Goal: Task Accomplishment & Management: Manage account settings

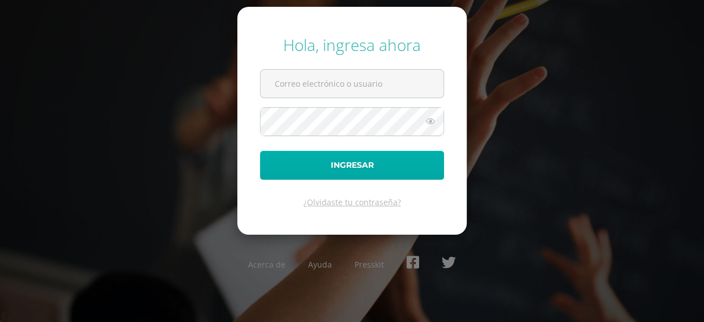
type input "a.letona.1bdb@gmail.com"
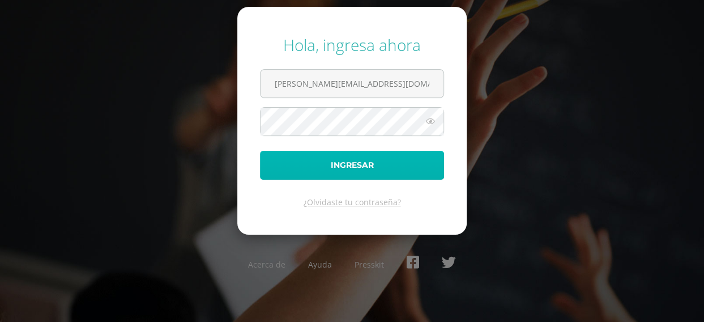
click at [356, 166] on button "Ingresar" at bounding box center [352, 165] width 184 height 29
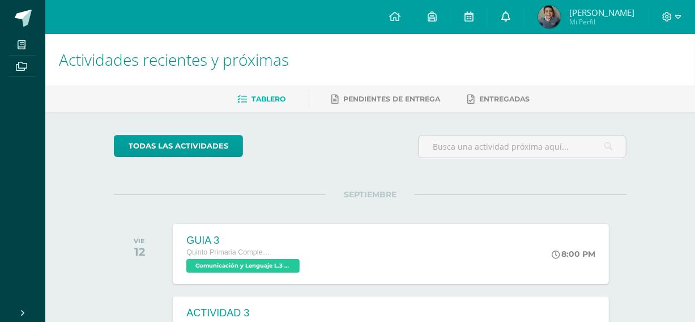
click at [511, 14] on icon at bounding box center [506, 16] width 9 height 10
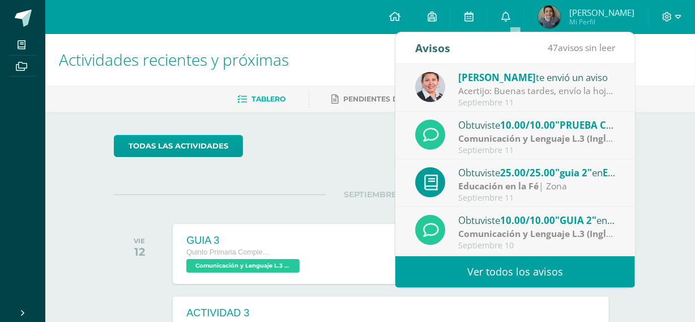
click at [529, 276] on link "Ver todos los avisos" at bounding box center [516, 271] width 240 height 31
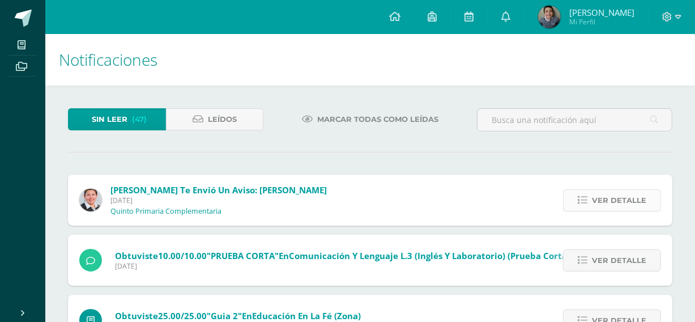
click at [587, 197] on icon at bounding box center [583, 201] width 10 height 10
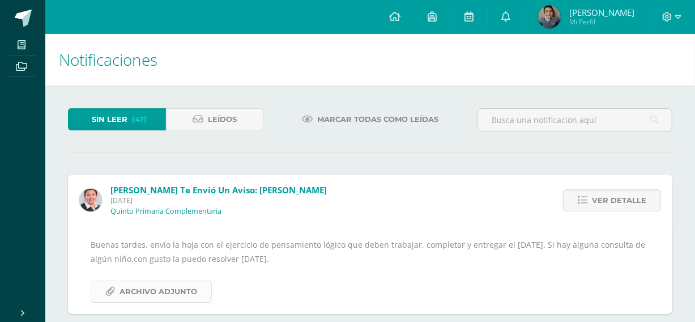
click at [142, 294] on span "Archivo Adjunto" at bounding box center [159, 291] width 78 height 21
